Goal: Check status

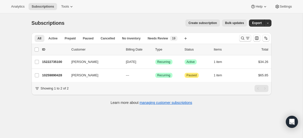
click at [249, 38] on icon "Search and filter results" at bounding box center [247, 38] width 5 height 5
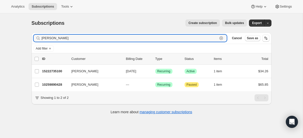
click at [221, 38] on icon "button" at bounding box center [221, 38] width 2 height 2
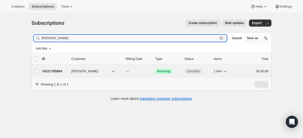
type input "[PERSON_NAME]"
click at [57, 71] on p "16221765884" at bounding box center [54, 71] width 25 height 5
